Goal: Information Seeking & Learning: Learn about a topic

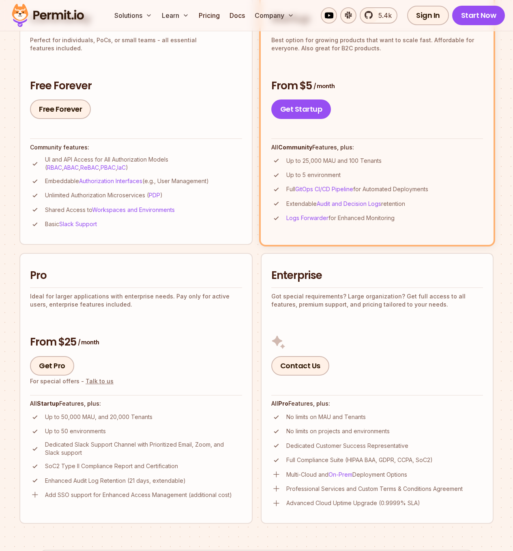
scroll to position [250, 0]
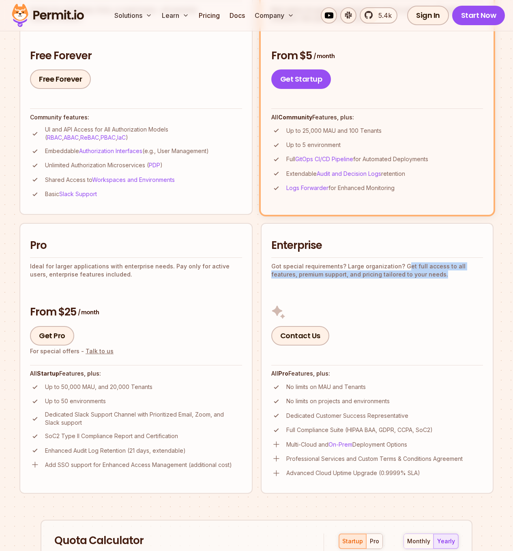
drag, startPoint x: 401, startPoint y: 267, endPoint x: 413, endPoint y: 285, distance: 21.6
click at [413, 285] on div "Enterprise Got special requirements? Large organization? Get full access to all…" at bounding box center [378, 291] width 212 height 107
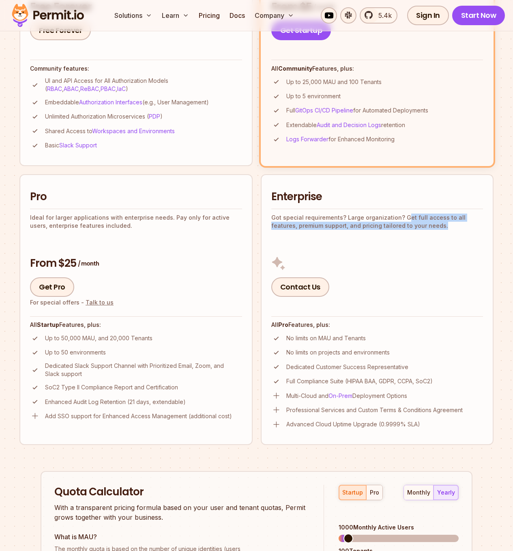
scroll to position [300, 0]
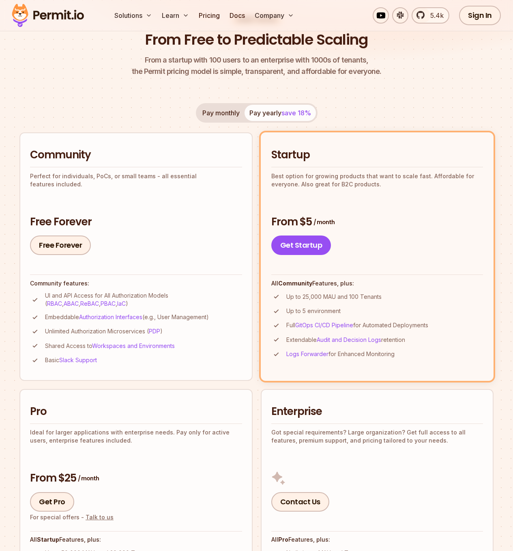
scroll to position [205, 0]
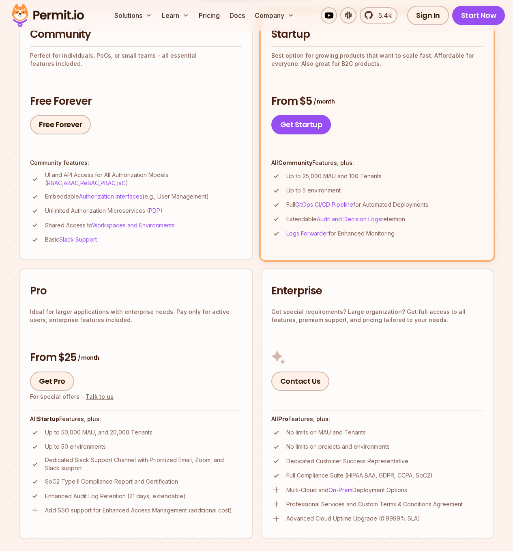
click at [291, 392] on li "Enterprise Got special requirements? Large organization? Get full access to all…" at bounding box center [377, 403] width 233 height 271
click at [292, 381] on link "Contact Us" at bounding box center [301, 380] width 58 height 19
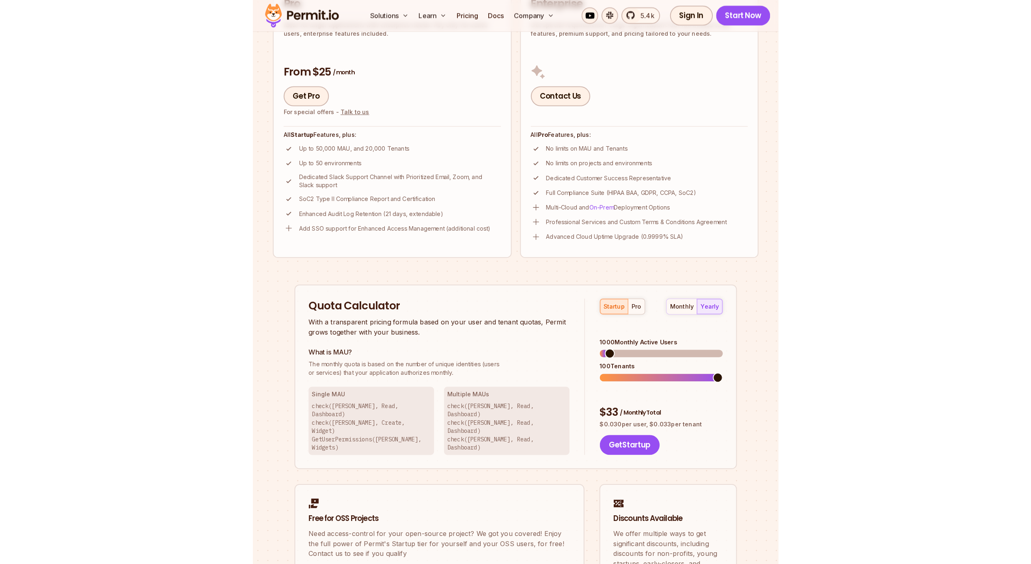
scroll to position [235, 0]
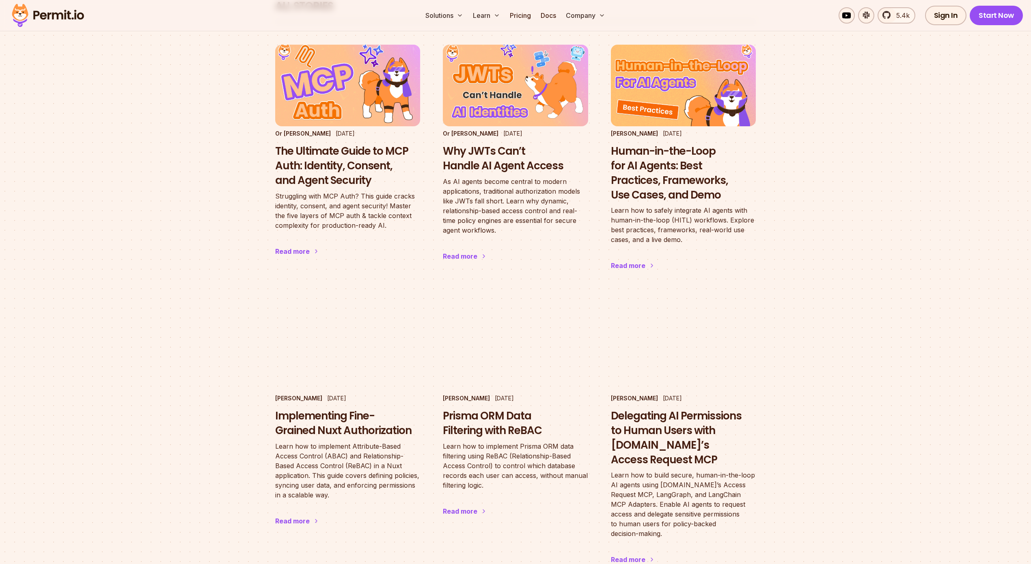
scroll to position [1453, 0]
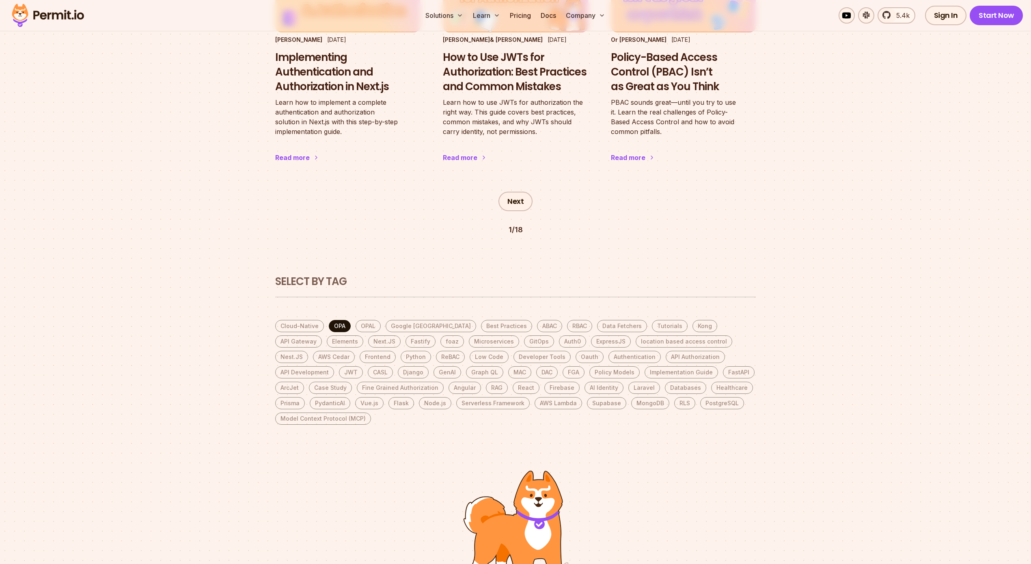
click at [337, 320] on link "OPA" at bounding box center [340, 326] width 22 height 12
click at [363, 320] on link "OPAL" at bounding box center [368, 326] width 25 height 12
click at [414, 320] on link "Google [GEOGRAPHIC_DATA]" at bounding box center [431, 326] width 91 height 12
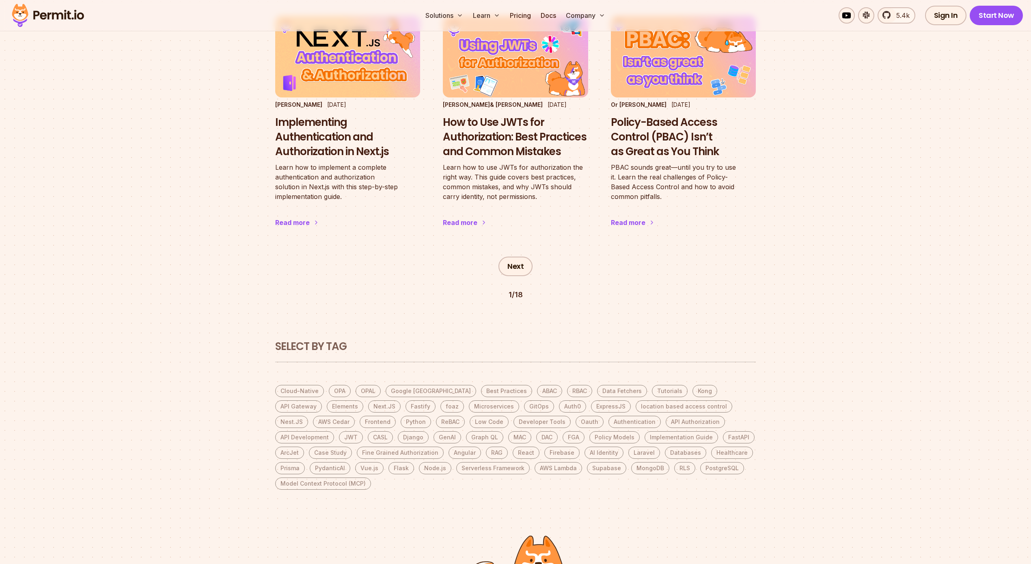
scroll to position [1385, 0]
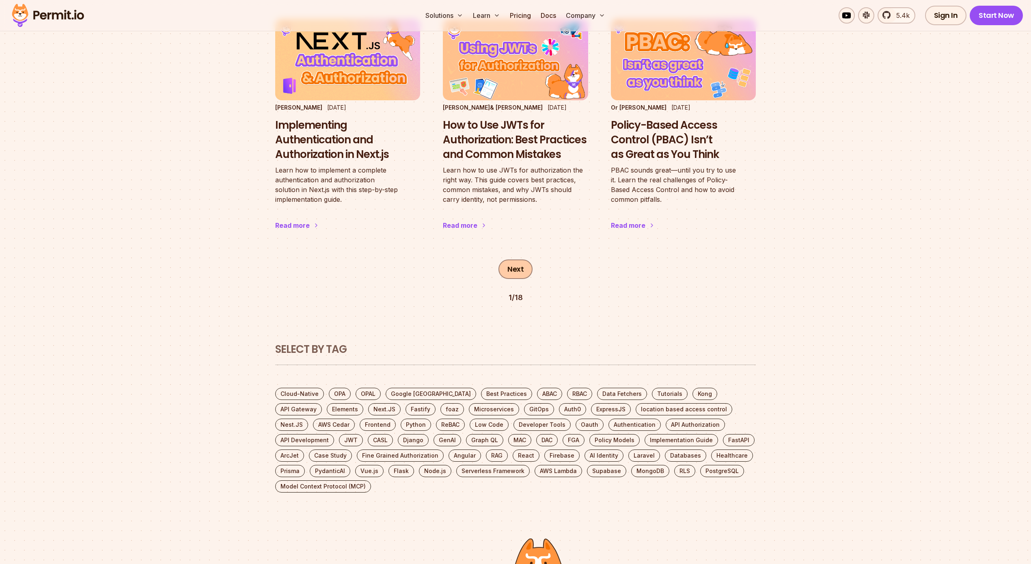
click at [501, 259] on link "Next" at bounding box center [515, 268] width 34 height 19
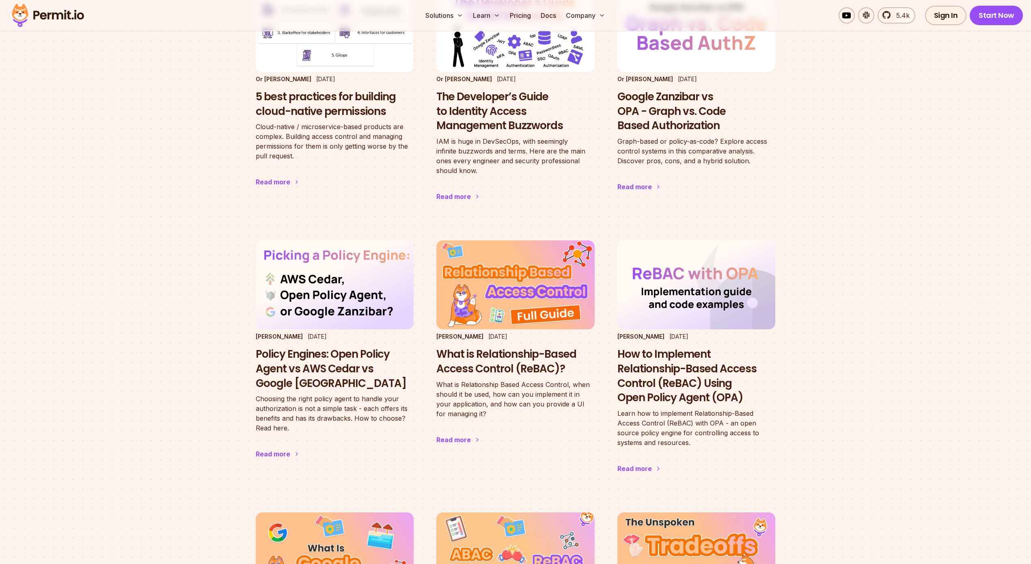
scroll to position [140, 0]
click at [699, 117] on h3 "Google Zanzibar vs OPA - Graph vs. Code Based Authorization" at bounding box center [696, 112] width 158 height 43
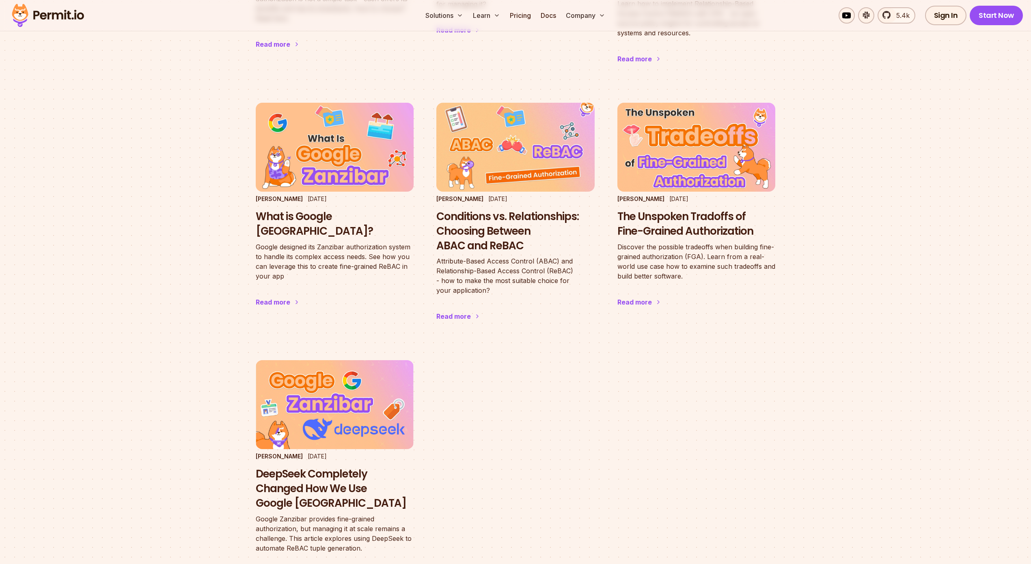
scroll to position [558, 0]
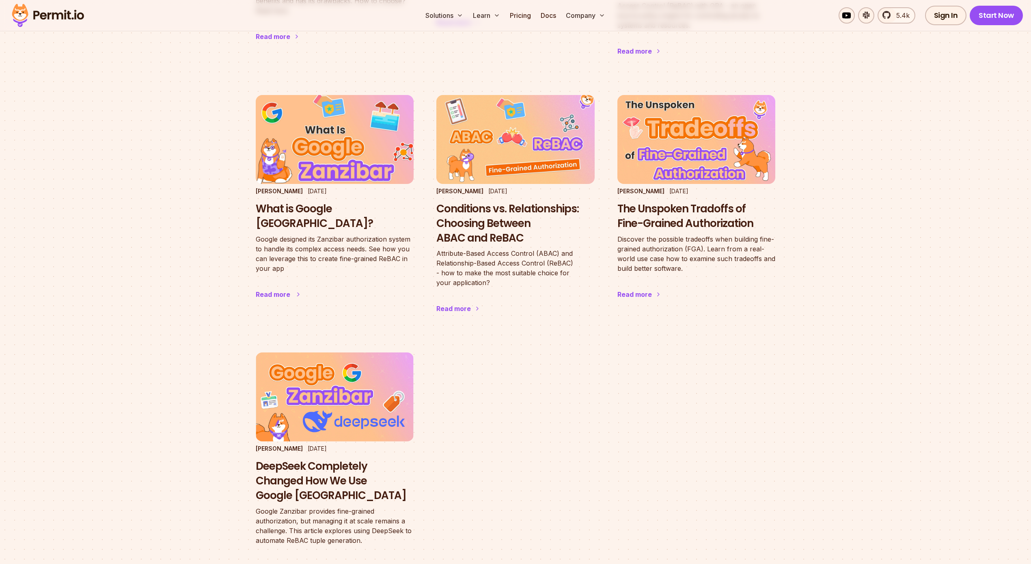
click at [308, 208] on h3 "What is Google Zanzibar?" at bounding box center [335, 216] width 158 height 29
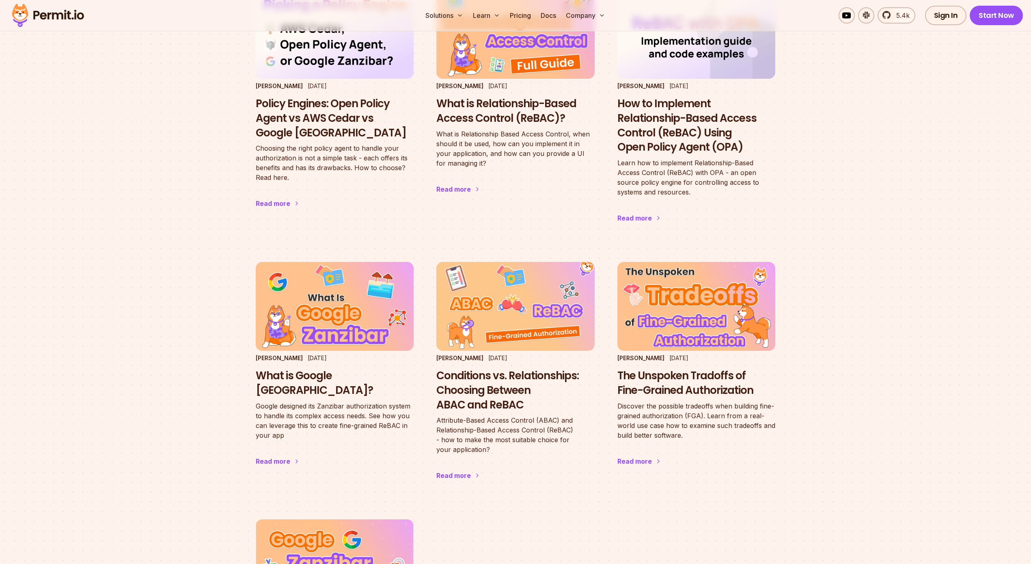
scroll to position [366, 0]
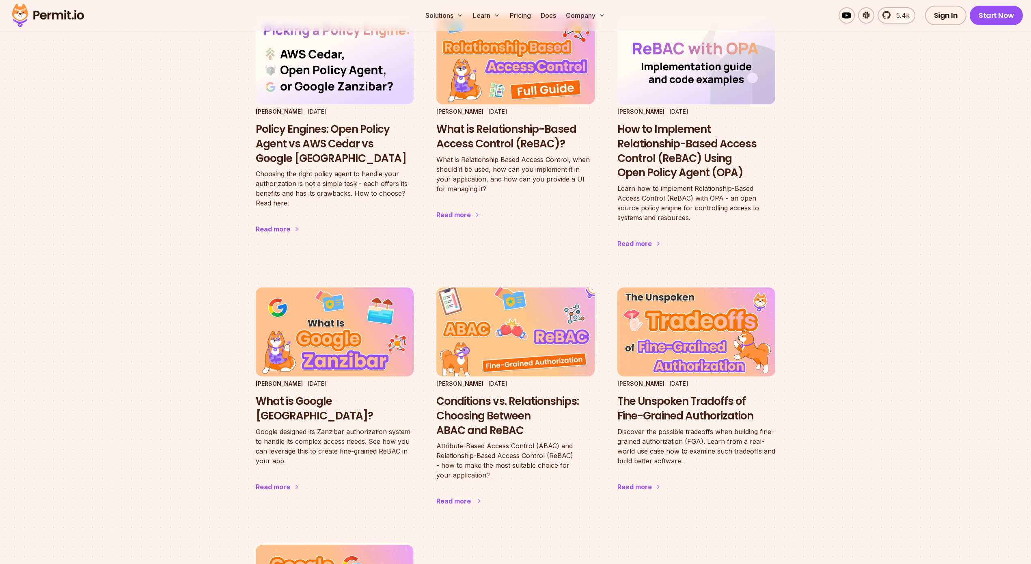
click at [493, 427] on h3 "Conditions vs. Relationships: Choosing Between ABAC and ReBAC" at bounding box center [515, 415] width 158 height 43
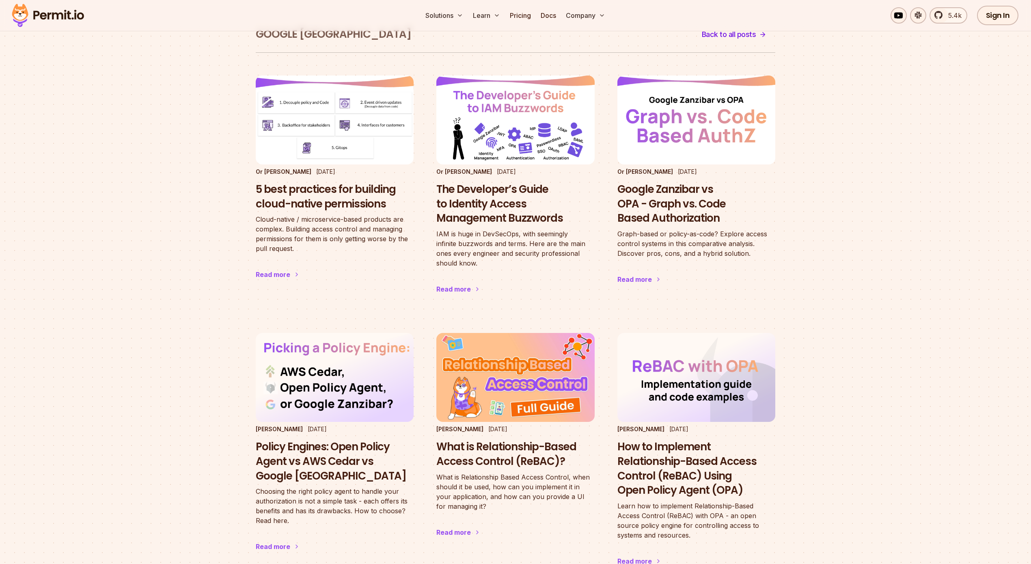
scroll to position [35, 0]
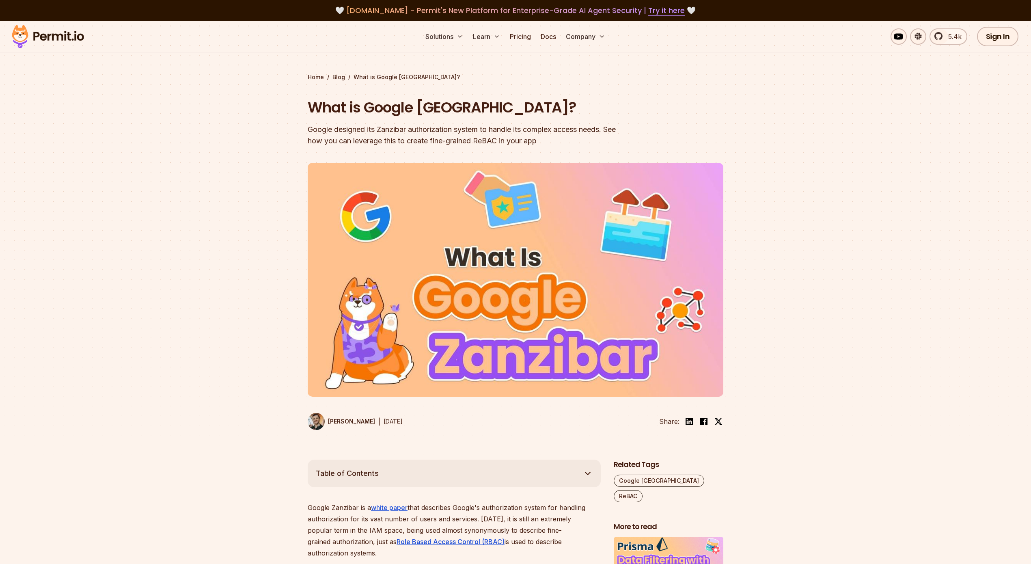
click at [182, 292] on div at bounding box center [515, 317] width 1031 height 285
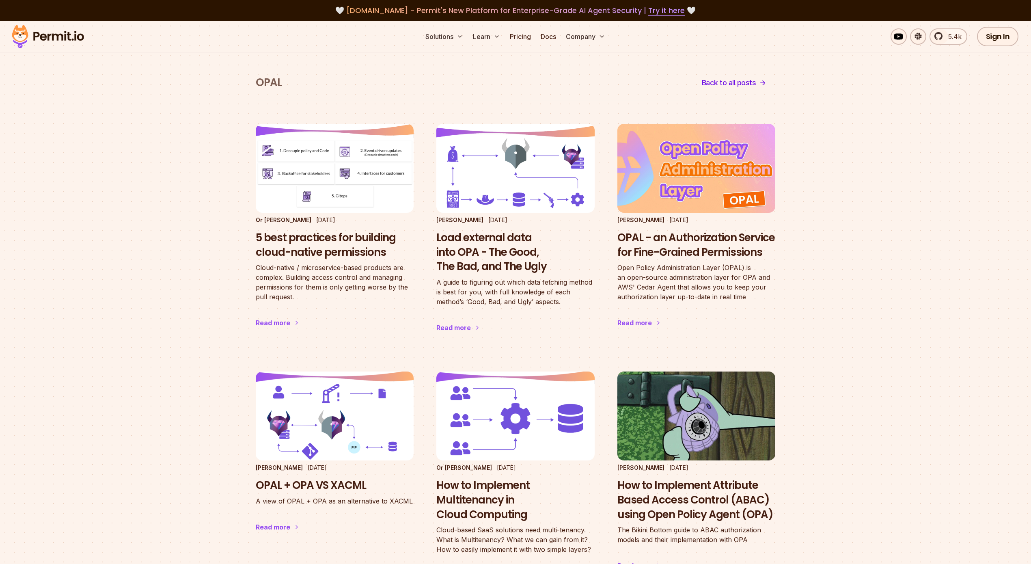
scroll to position [30, 0]
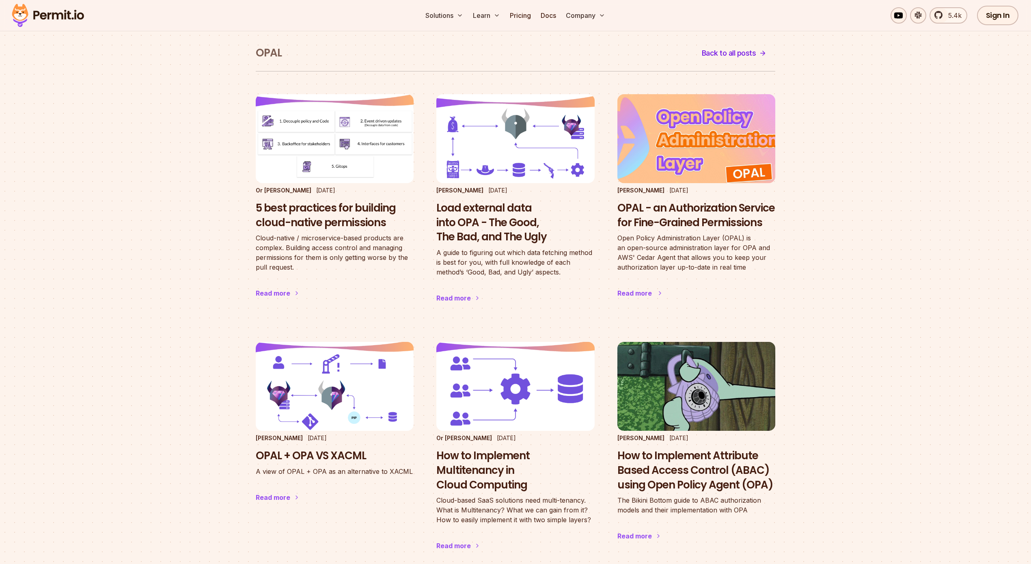
click at [712, 216] on h3 "OPAL - an Authorization Service for Fine-Grained Permissions" at bounding box center [696, 215] width 158 height 29
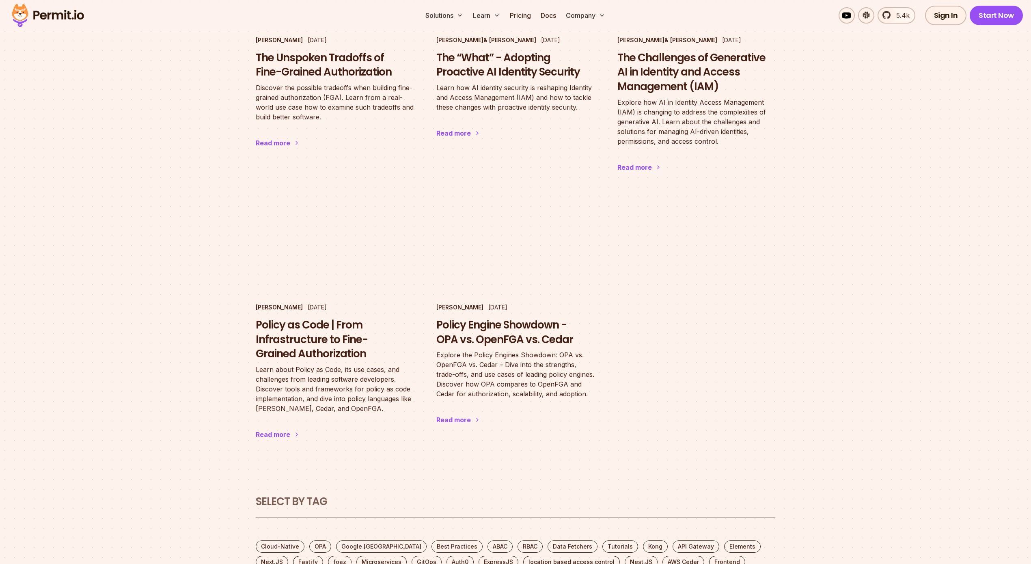
scroll to position [1946, 0]
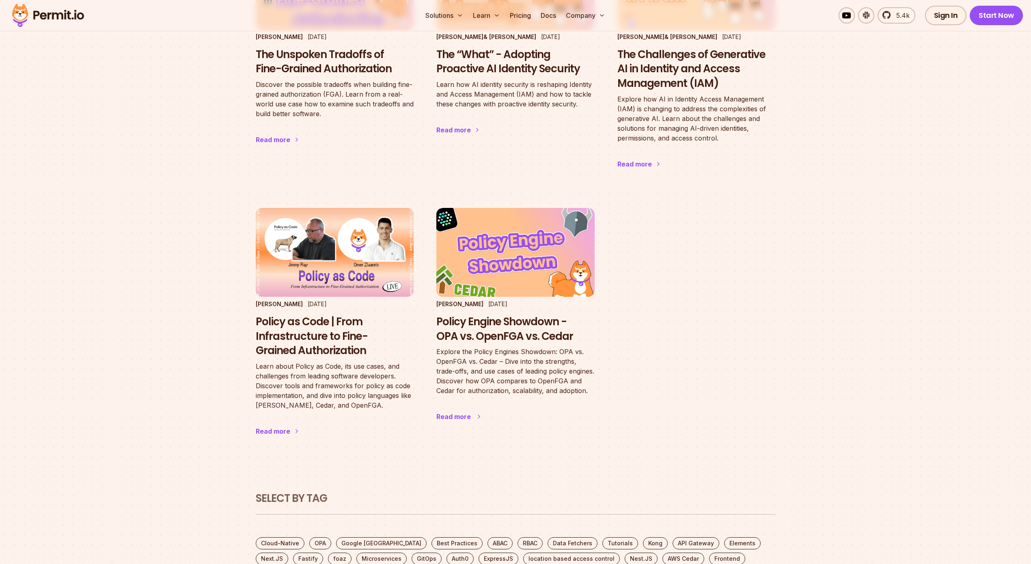
click at [477, 336] on h3 "Policy Engine Showdown - OPA vs. OpenFGA vs. Cedar" at bounding box center [515, 329] width 158 height 29
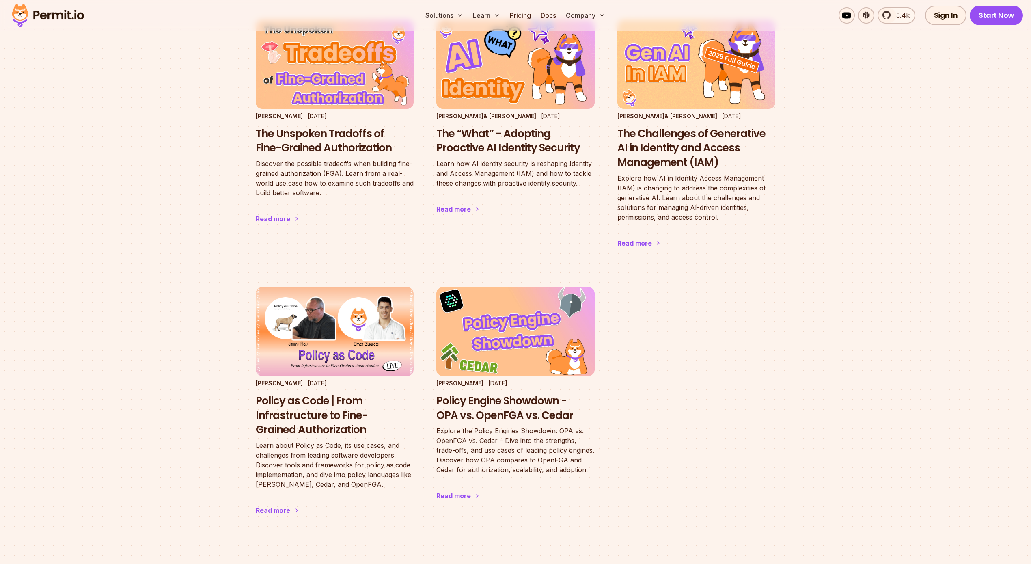
scroll to position [1866, 0]
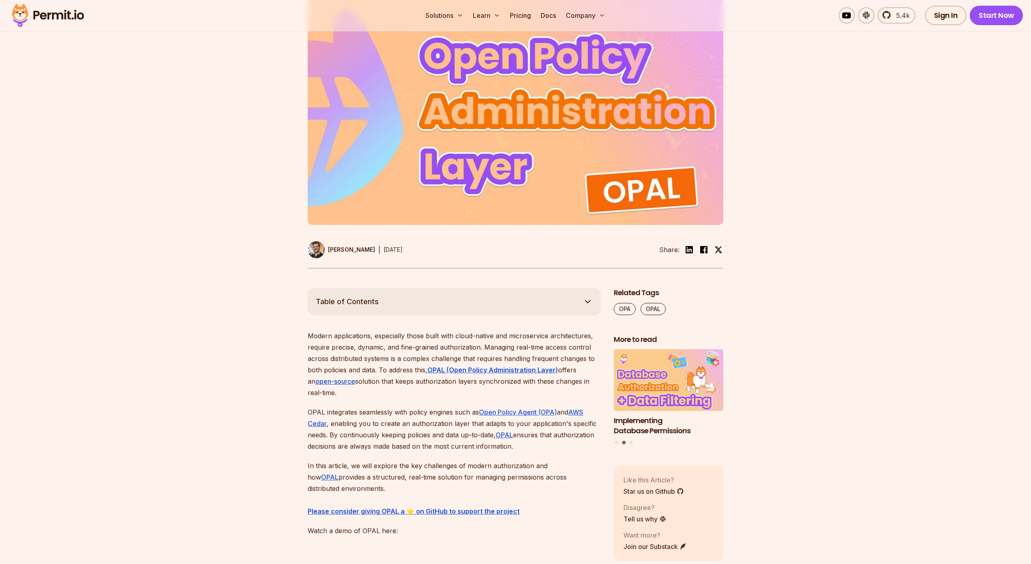
scroll to position [202, 0]
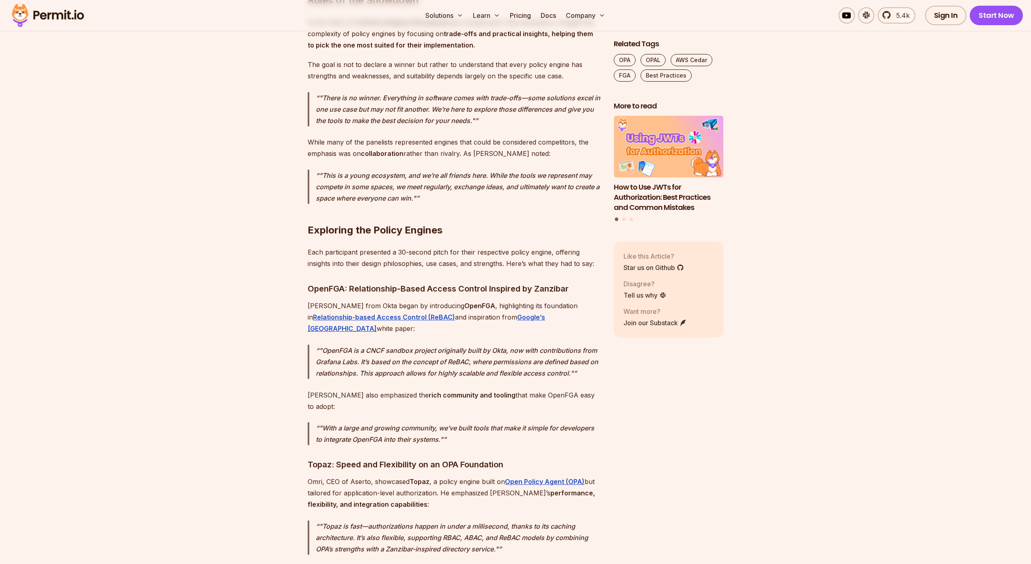
scroll to position [1363, 0]
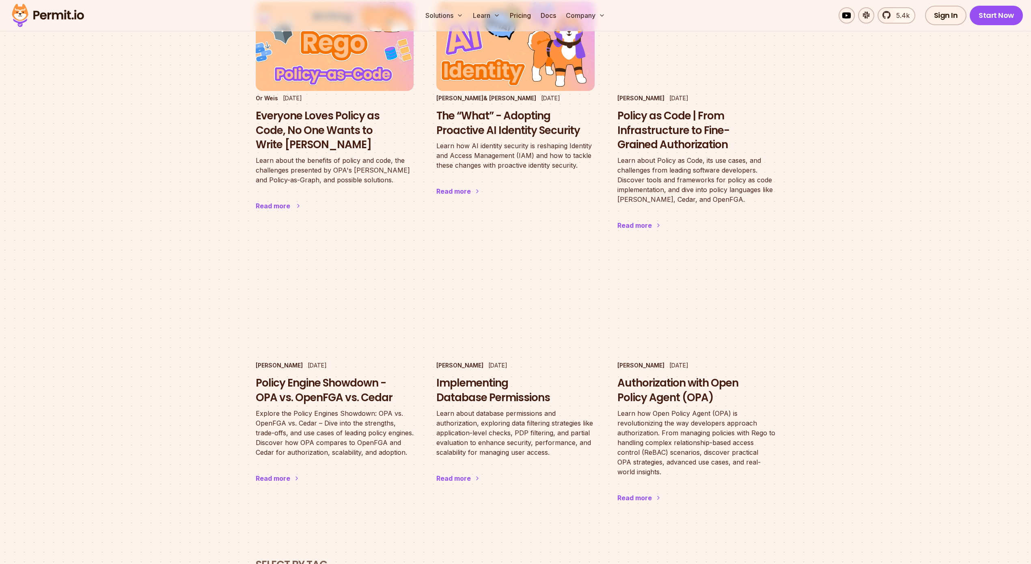
scroll to position [1899, 0]
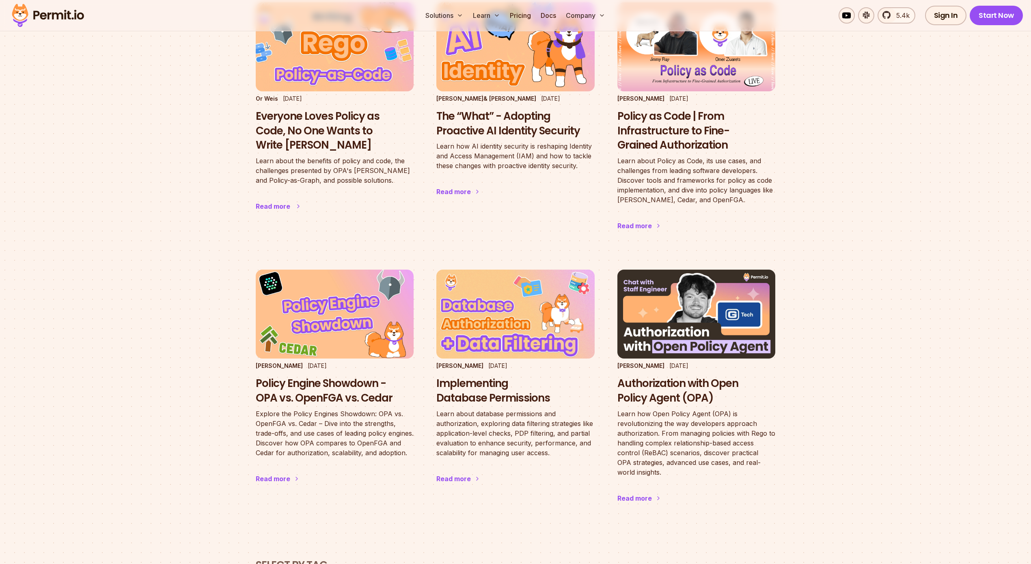
click at [302, 125] on h3 "Everyone Loves Policy as Code, No One Wants to Write Rego" at bounding box center [335, 130] width 158 height 43
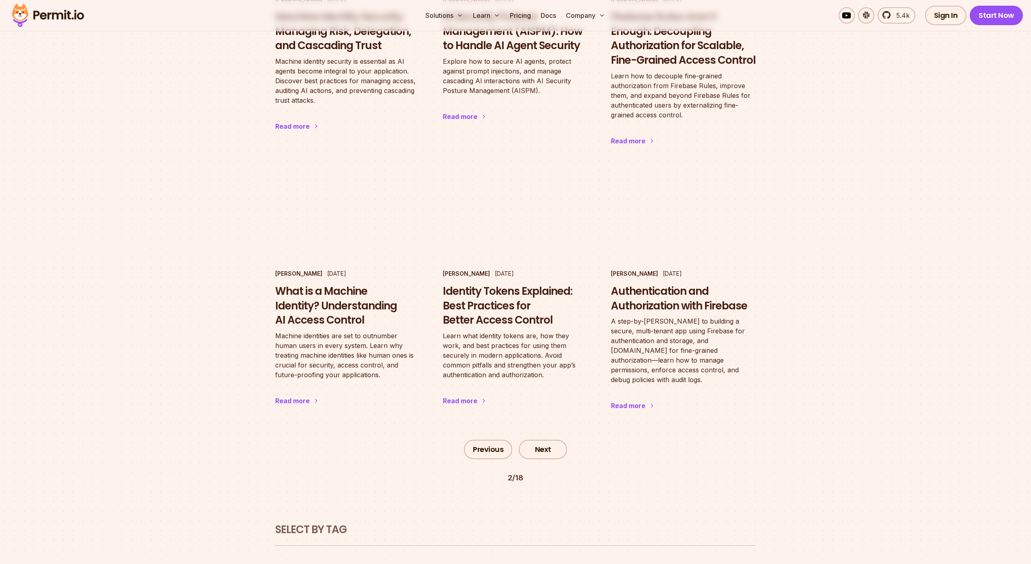
scroll to position [1216, 0]
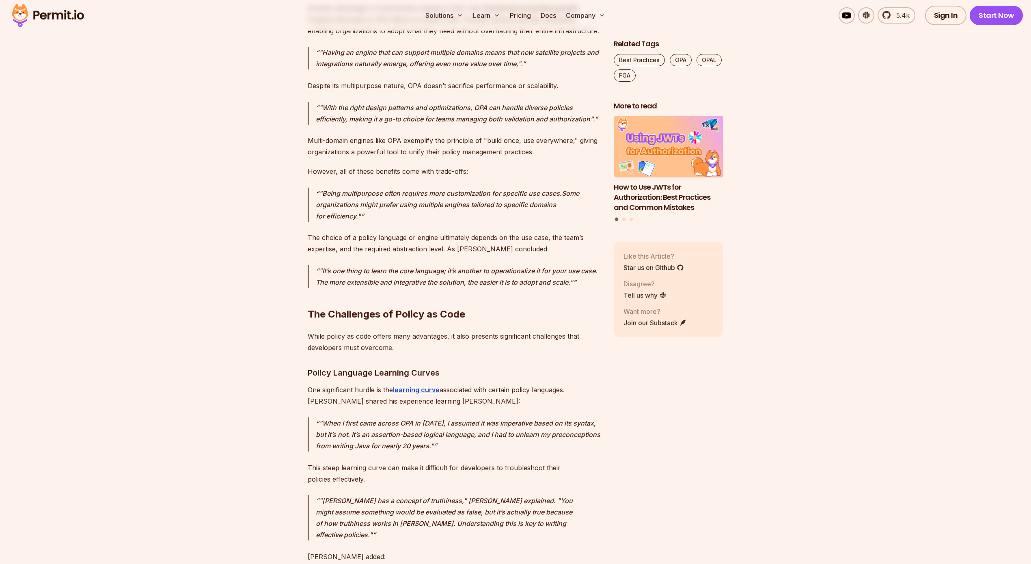
scroll to position [2898, 0]
